Goal: Complete application form

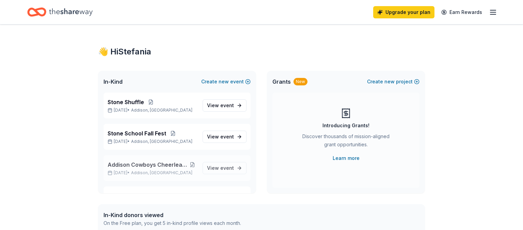
click at [195, 162] on button at bounding box center [193, 164] width 10 height 5
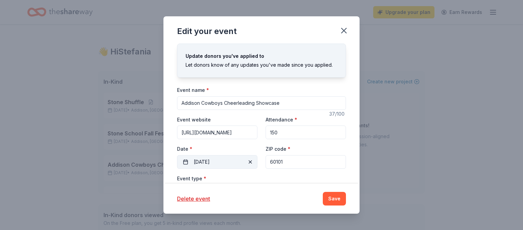
click at [235, 163] on button "[DATE]" at bounding box center [217, 162] width 80 height 14
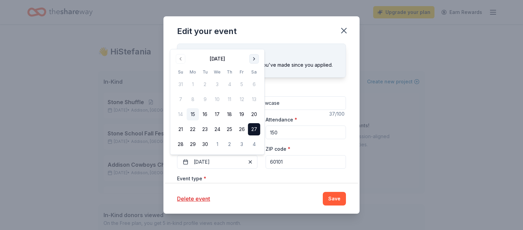
click at [254, 59] on button "Go to next month" at bounding box center [254, 59] width 10 height 10
click at [254, 116] on button "18" at bounding box center [254, 114] width 12 height 12
click at [337, 202] on button "Save" at bounding box center [334, 199] width 23 height 14
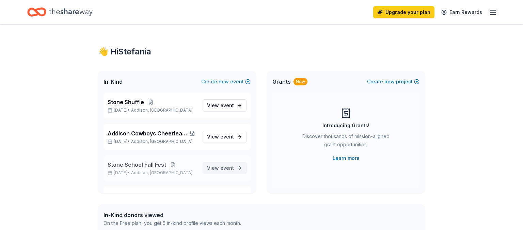
click at [223, 164] on span "View event" at bounding box center [220, 168] width 27 height 8
click at [206, 170] on link "View event" at bounding box center [225, 168] width 44 height 12
click at [228, 136] on span "event" at bounding box center [227, 137] width 14 height 6
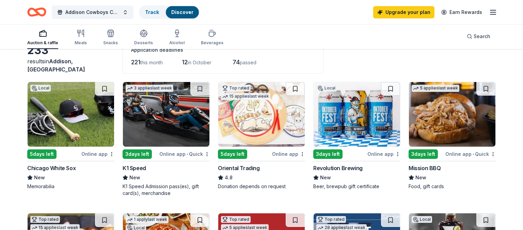
scroll to position [41, 0]
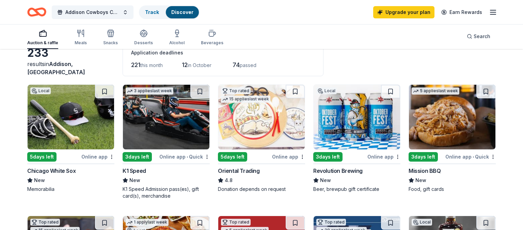
click at [136, 130] on img at bounding box center [166, 117] width 86 height 65
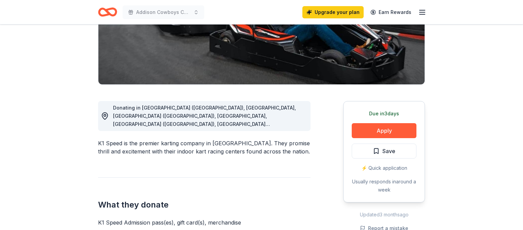
scroll to position [123, 0]
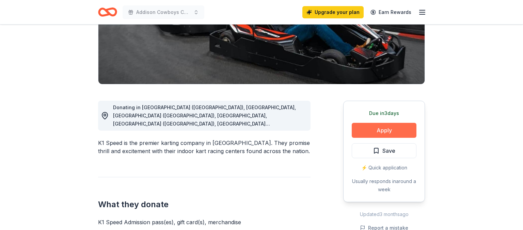
click at [378, 134] on button "Apply" at bounding box center [384, 130] width 65 height 15
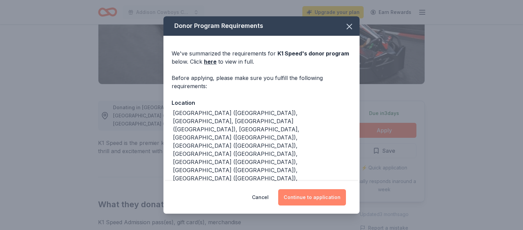
click at [332, 199] on button "Continue to application" at bounding box center [312, 197] width 68 height 16
